Goal: Information Seeking & Learning: Learn about a topic

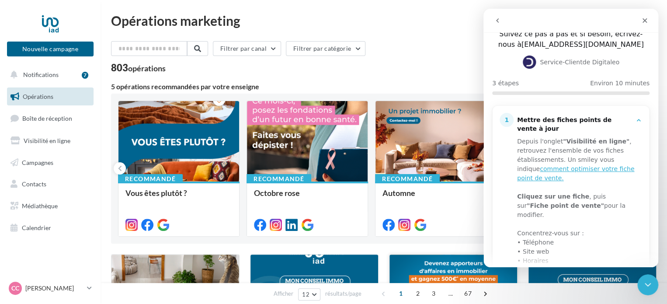
scroll to position [54, 0]
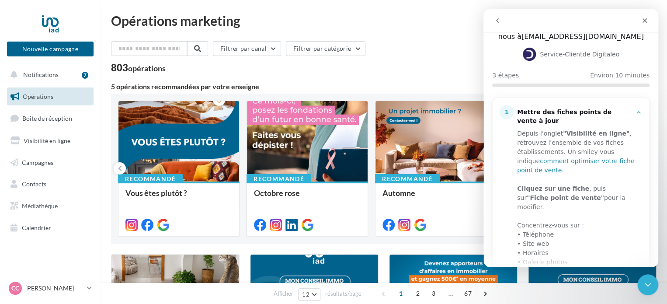
click at [613, 157] on link "comment optimiser votre fiche point de vente." at bounding box center [575, 165] width 117 height 16
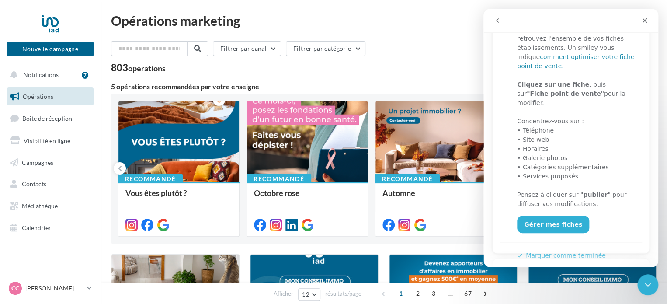
scroll to position [229, 0]
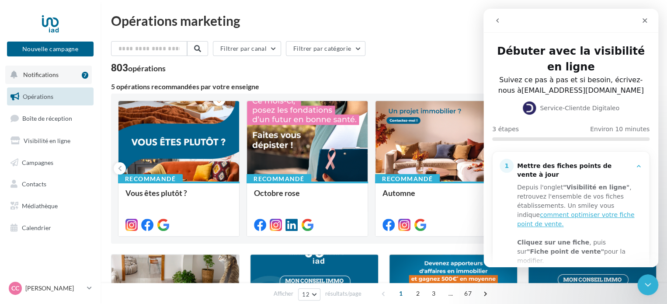
click at [58, 78] on button "Notifications 7" at bounding box center [48, 75] width 87 height 18
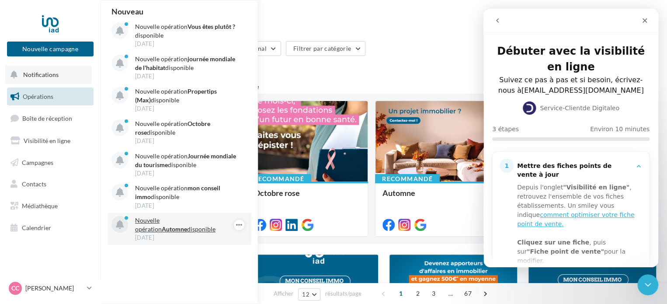
click at [180, 230] on p "Nouvelle opération Automne disponible" at bounding box center [185, 224] width 101 height 17
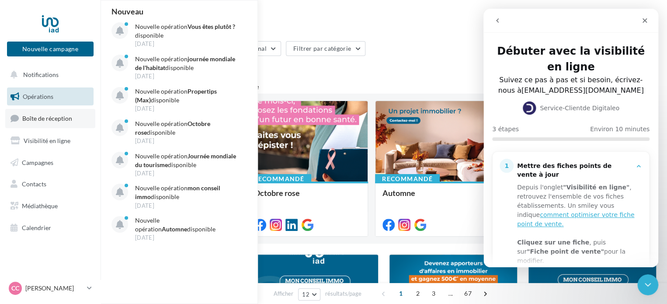
click at [36, 121] on span "Boîte de réception" at bounding box center [47, 117] width 50 height 7
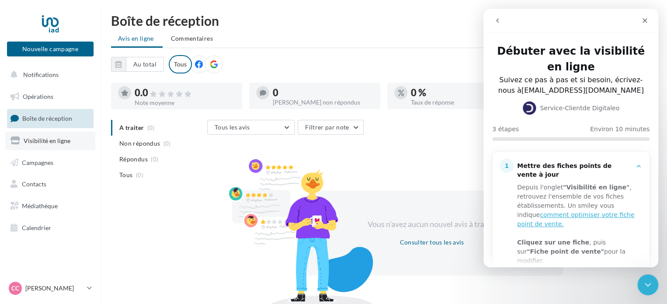
click at [41, 143] on span "Visibilité en ligne" at bounding box center [47, 140] width 47 height 7
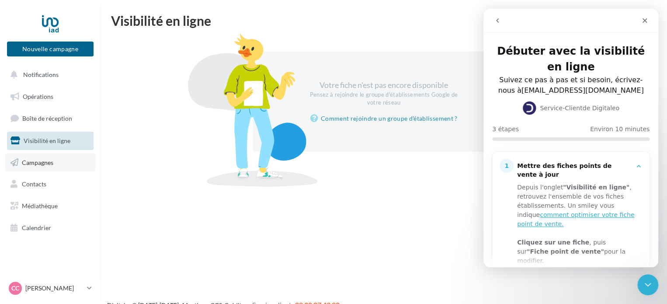
click at [22, 165] on span "Campagnes" at bounding box center [37, 161] width 31 height 7
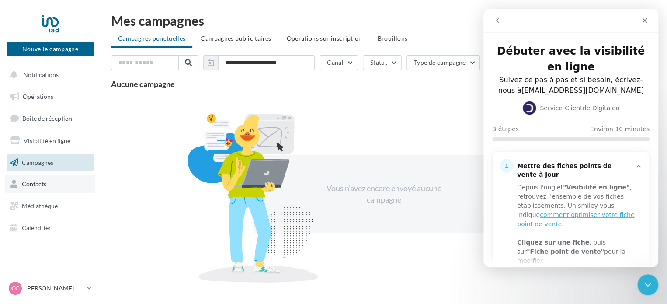
click at [28, 184] on span "Contacts" at bounding box center [34, 183] width 24 height 7
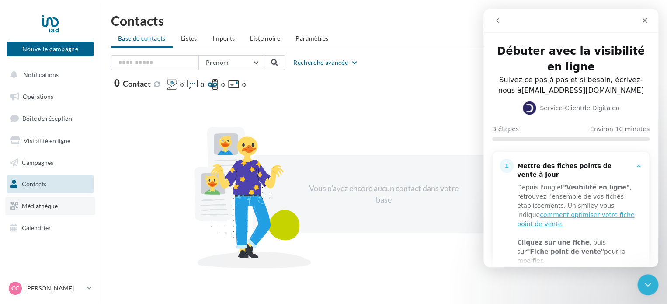
click at [38, 205] on span "Médiathèque" at bounding box center [40, 205] width 36 height 7
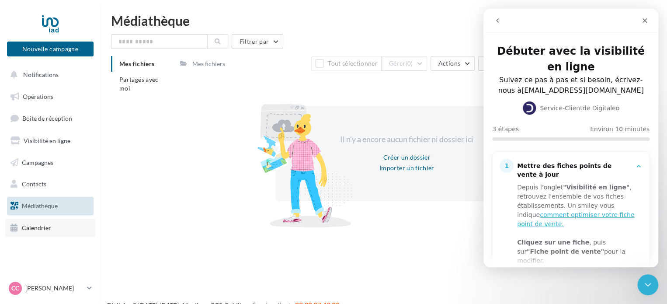
click at [35, 233] on link "Calendrier" at bounding box center [50, 228] width 90 height 18
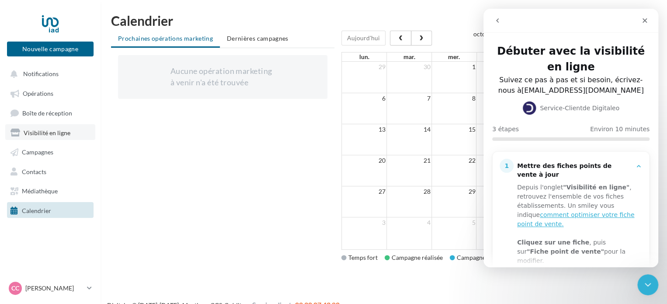
click at [59, 133] on span "Visibilité en ligne" at bounding box center [47, 131] width 47 height 7
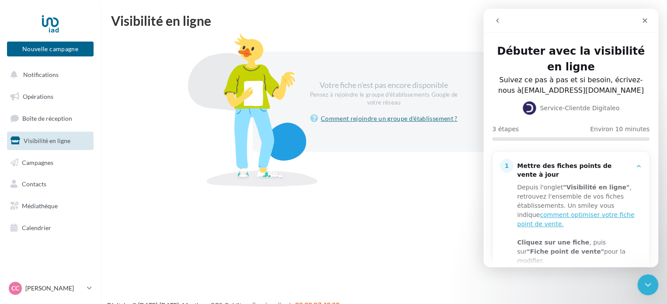
click at [428, 119] on link "Comment rejoindre un groupe d'établissement ?" at bounding box center [383, 118] width 147 height 10
